Goal: Task Accomplishment & Management: Manage account settings

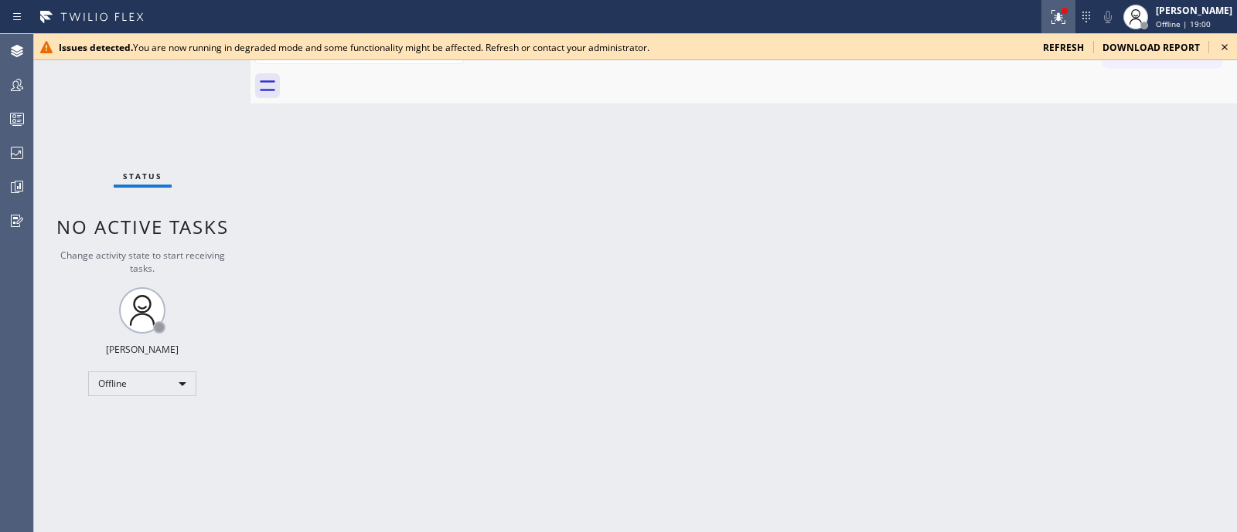
click at [1053, 17] on icon at bounding box center [1057, 14] width 9 height 5
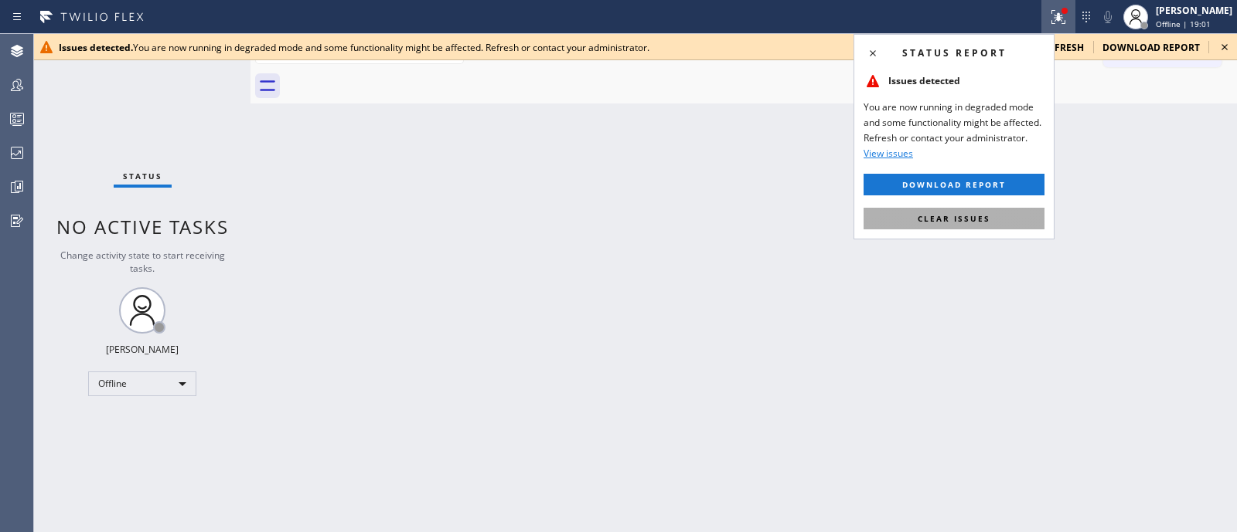
click at [968, 222] on span "Clear issues" at bounding box center [953, 218] width 73 height 11
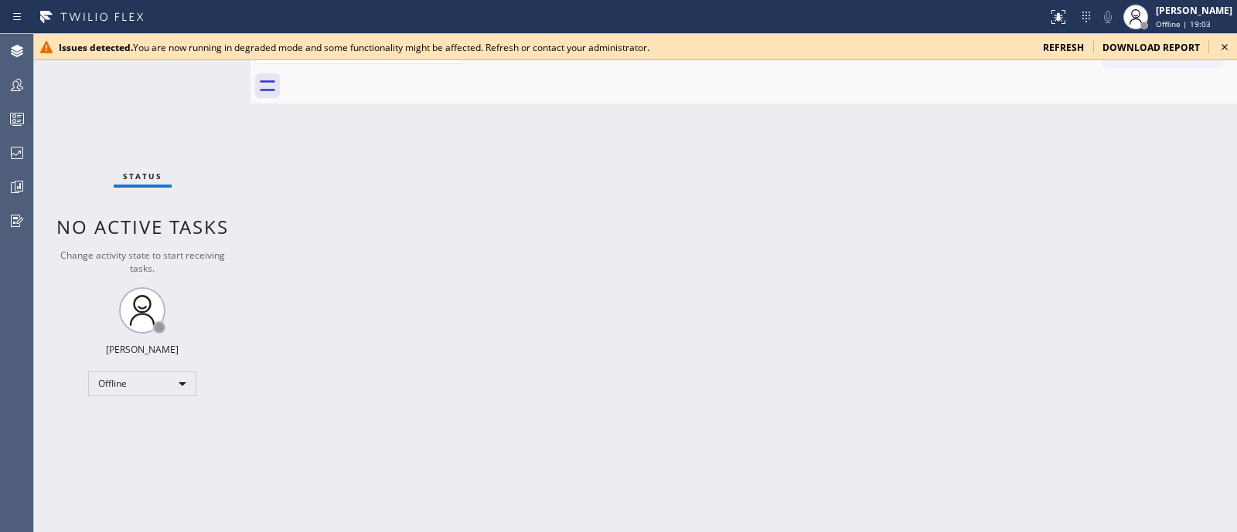
click at [1227, 44] on icon at bounding box center [1224, 47] width 6 height 6
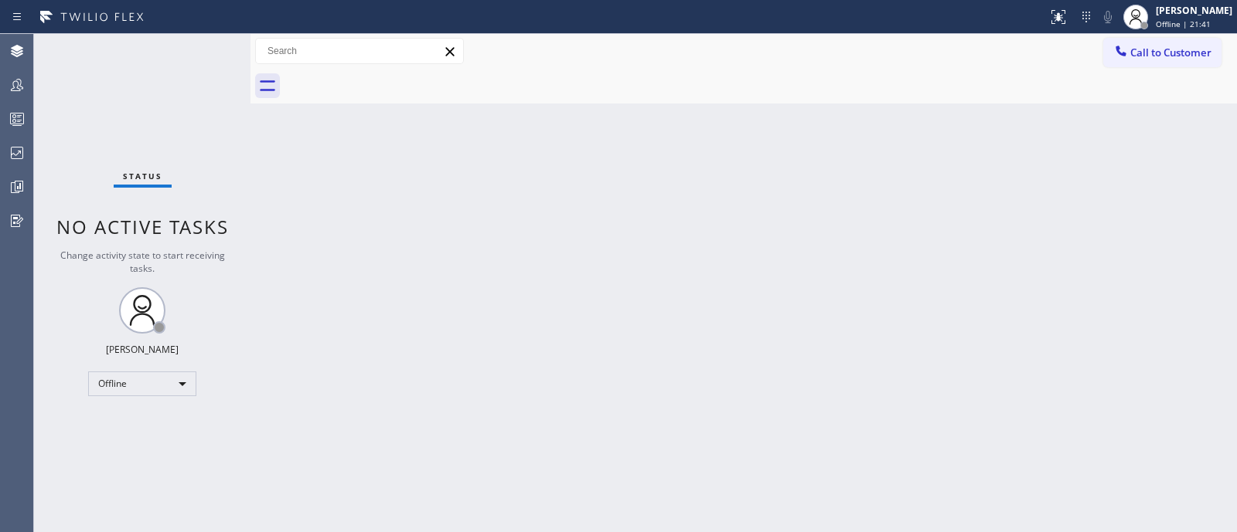
click at [1158, 258] on div "Back to Dashboard Change Sender ID Customers Technicians Select a contact Outbo…" at bounding box center [743, 283] width 986 height 498
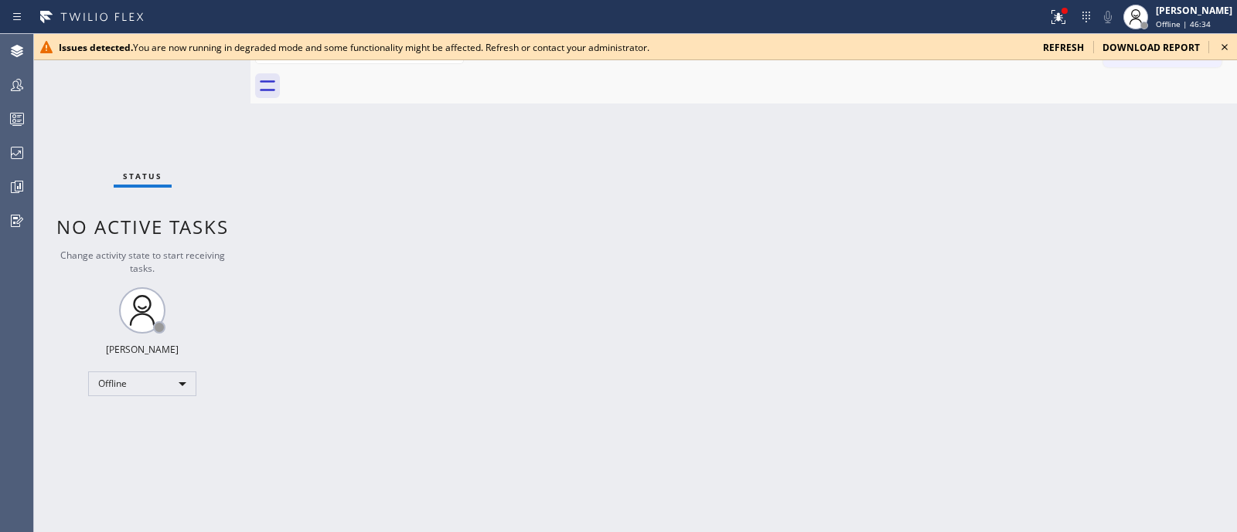
click at [1233, 43] on icon at bounding box center [1224, 47] width 19 height 19
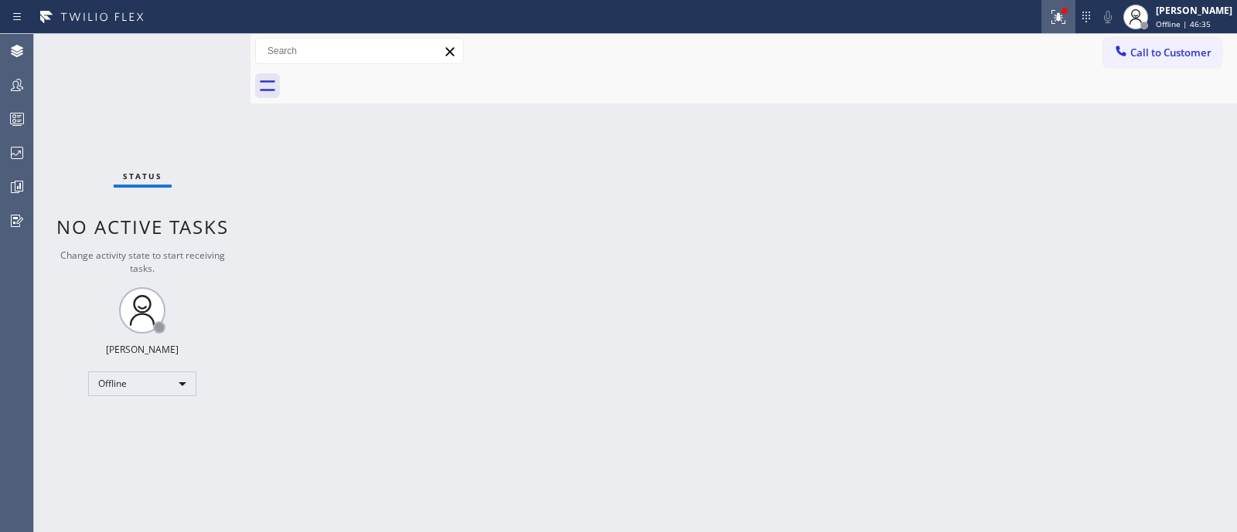
click at [1043, 29] on button at bounding box center [1058, 17] width 34 height 34
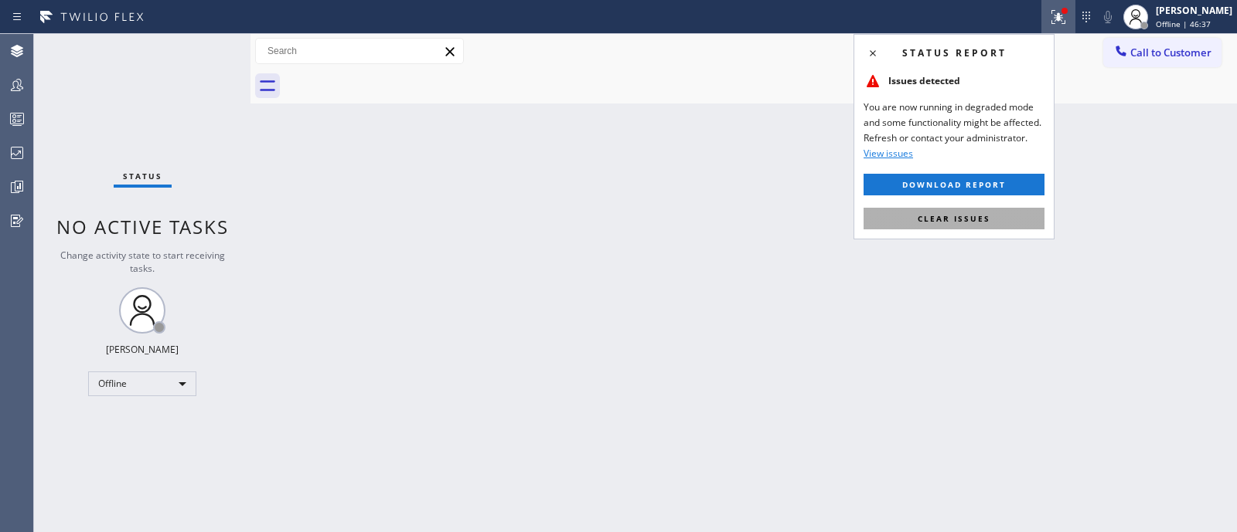
click at [987, 218] on span "Clear issues" at bounding box center [953, 218] width 73 height 11
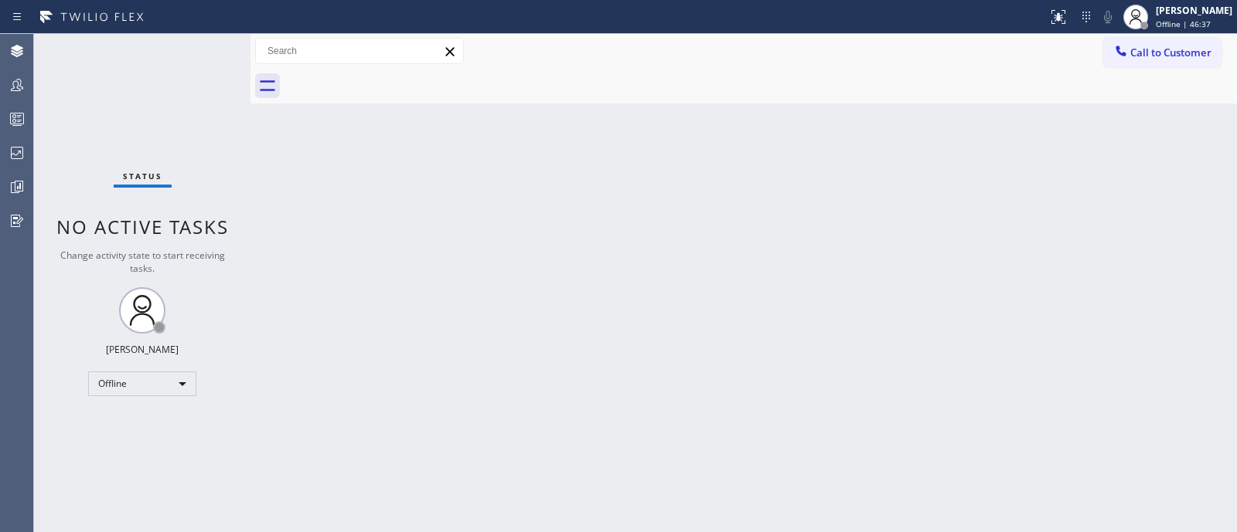
click at [987, 218] on div "Back to Dashboard Change Sender ID Customers Technicians Select a contact Outbo…" at bounding box center [743, 283] width 986 height 498
click at [1094, 227] on div "Back to Dashboard Change Sender ID Customers Technicians Select a contact Outbo…" at bounding box center [743, 283] width 986 height 498
click at [993, 318] on div "Back to Dashboard Change Sender ID Customers Technicians Select a contact Outbo…" at bounding box center [743, 283] width 986 height 498
click at [1155, 26] on span "Offline | 50:27" at bounding box center [1182, 24] width 55 height 11
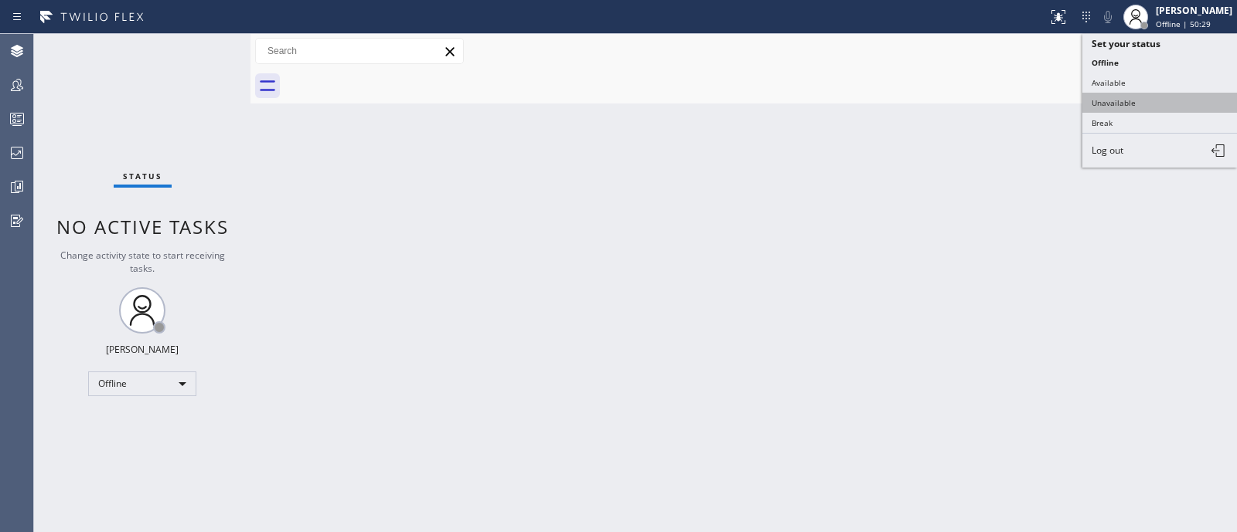
click at [1138, 104] on button "Unavailable" at bounding box center [1159, 103] width 155 height 20
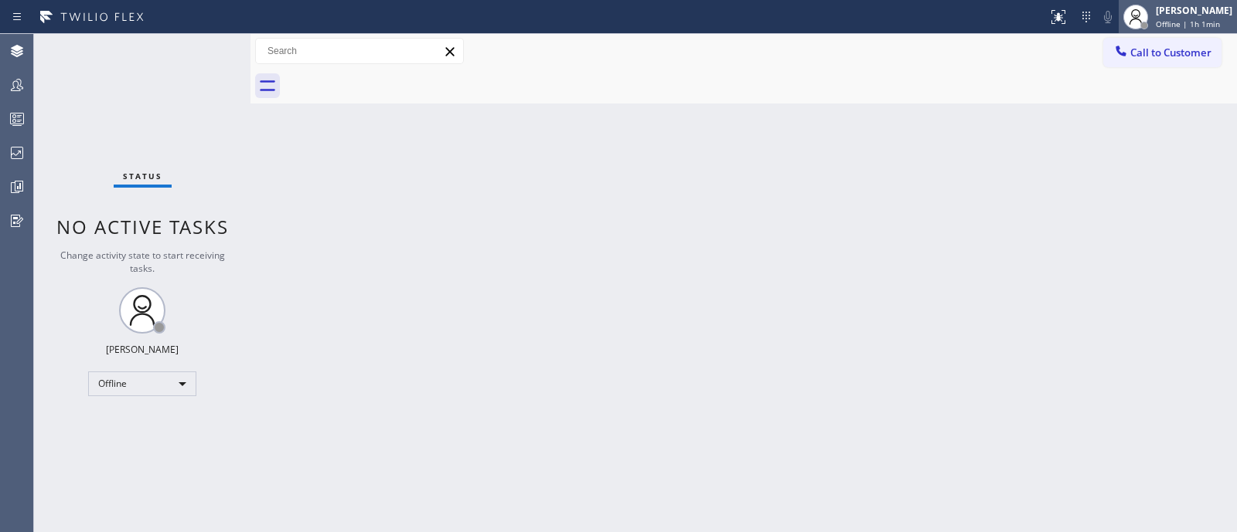
click at [1172, 5] on div "[PERSON_NAME]" at bounding box center [1193, 10] width 77 height 13
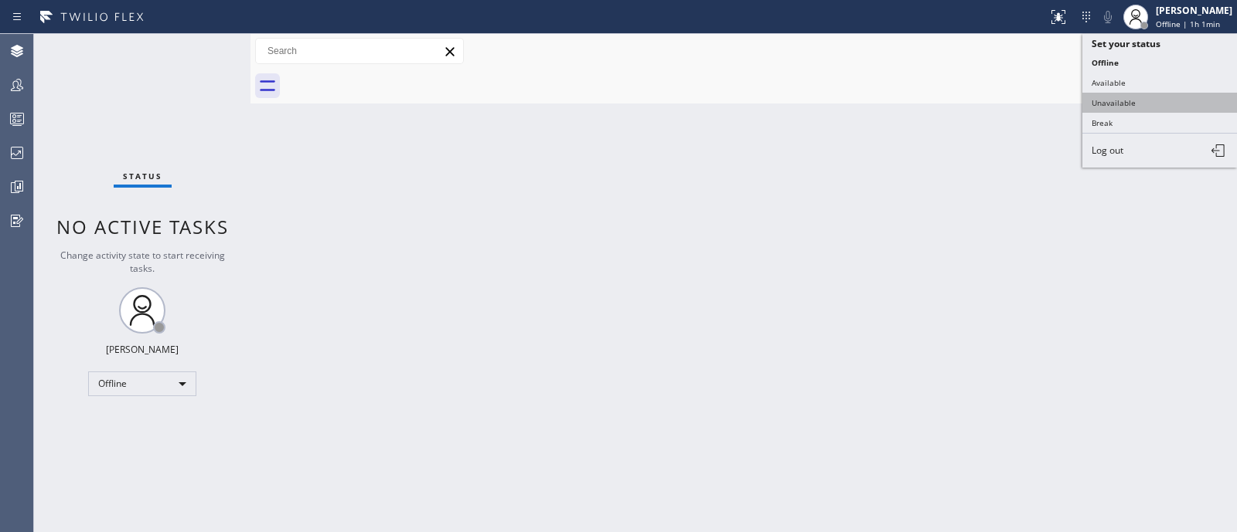
click at [1125, 109] on button "Unavailable" at bounding box center [1159, 103] width 155 height 20
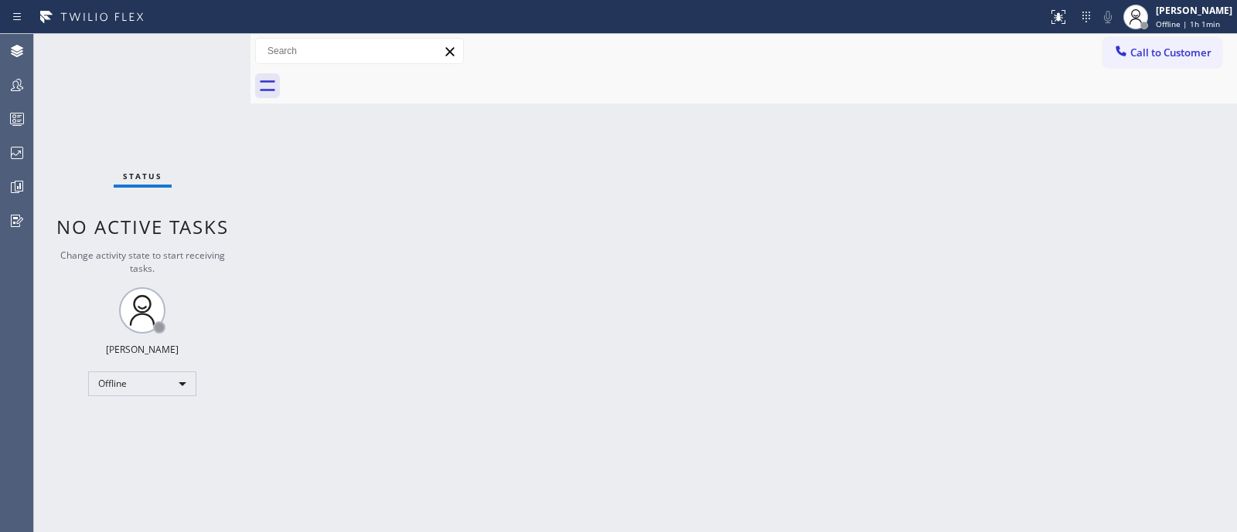
click at [1125, 109] on div "Back to Dashboard Change Sender ID Customers Technicians Select a contact Outbo…" at bounding box center [743, 283] width 986 height 498
